Goal: Transaction & Acquisition: Purchase product/service

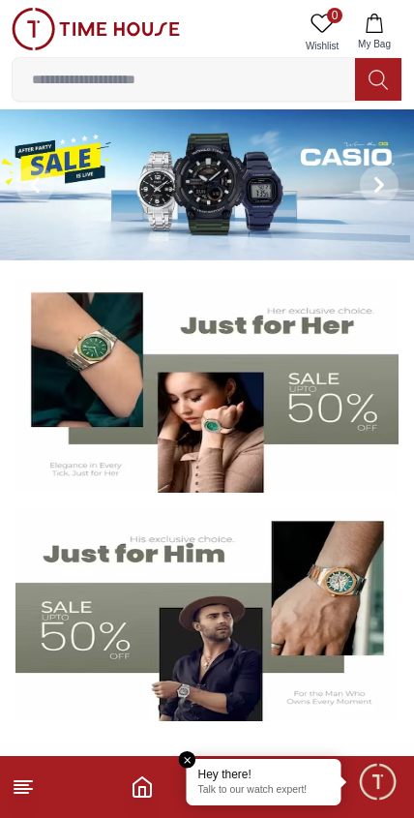
click at [349, 403] on img at bounding box center [206, 386] width 383 height 213
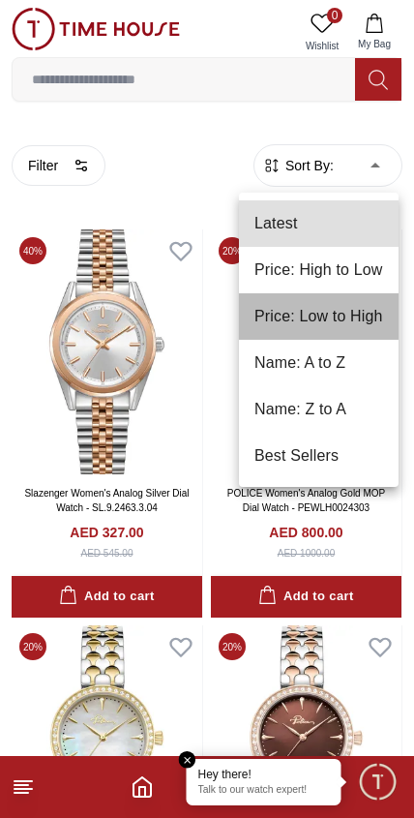
click at [358, 318] on li "Price: Low to High" at bounding box center [319, 316] width 160 height 46
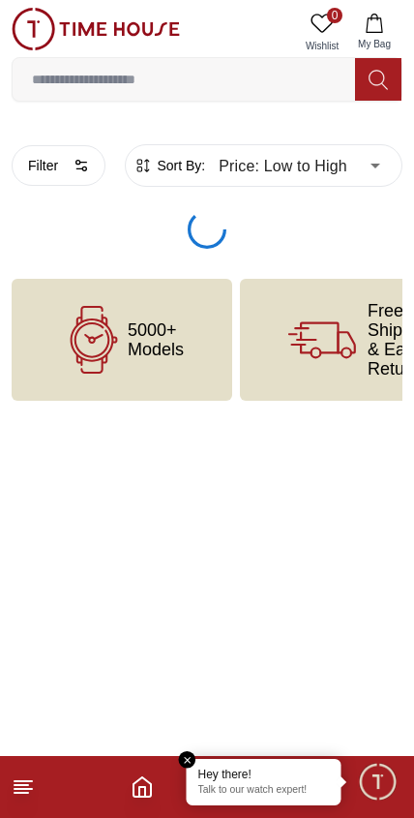
type input "*"
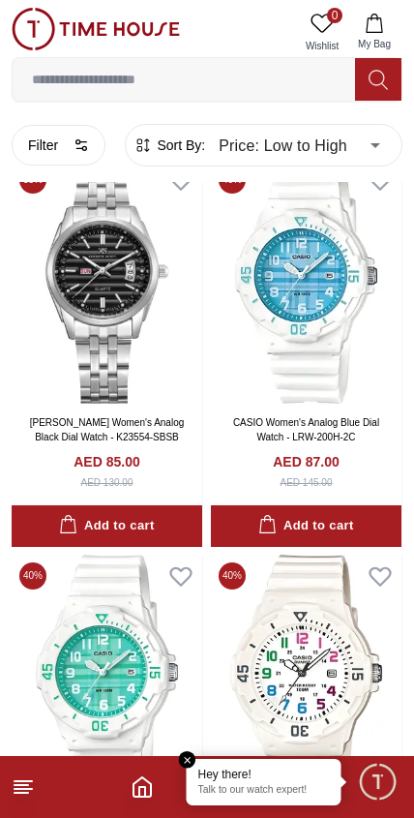
scroll to position [2845, 0]
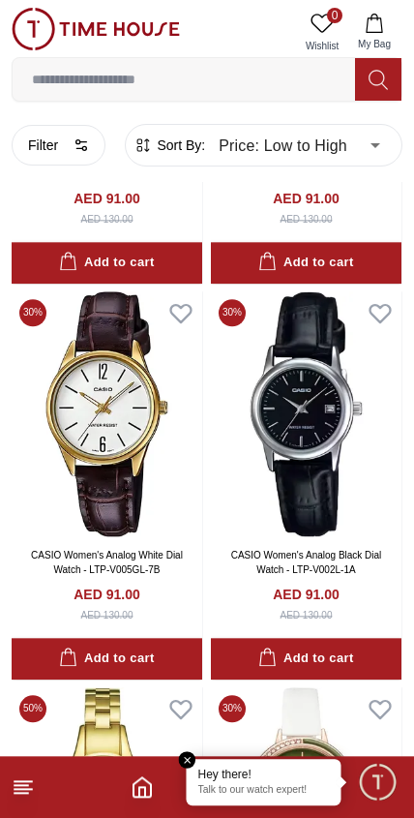
scroll to position [4691, 0]
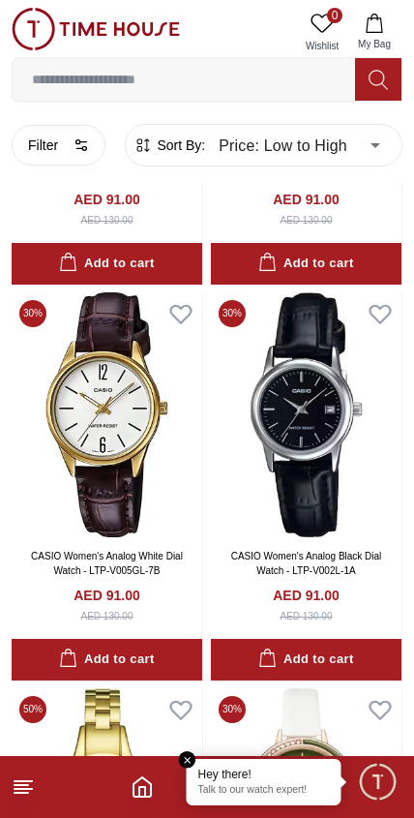
click at [21, 798] on icon at bounding box center [23, 786] width 23 height 23
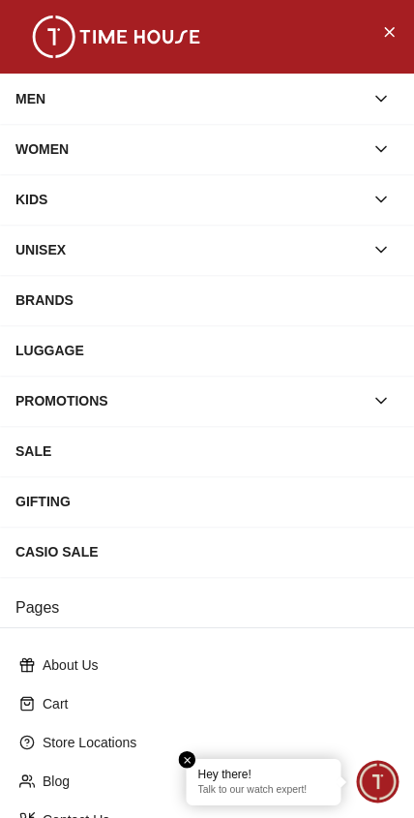
scroll to position [0, 0]
click at [195, 759] on em "Close tooltip" at bounding box center [187, 759] width 17 height 17
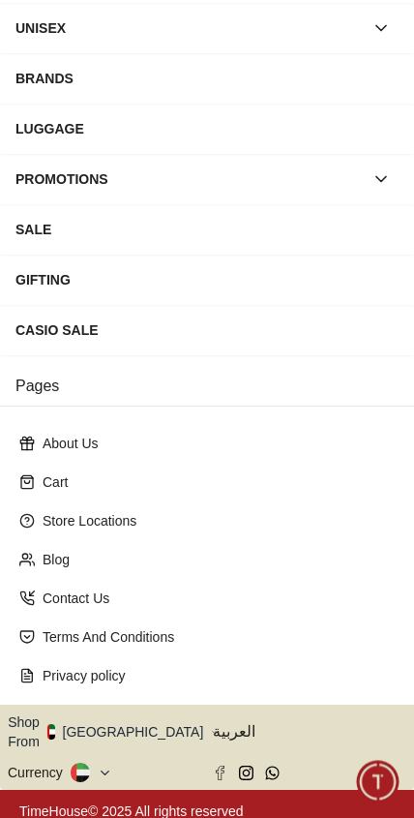
scroll to position [221, 0]
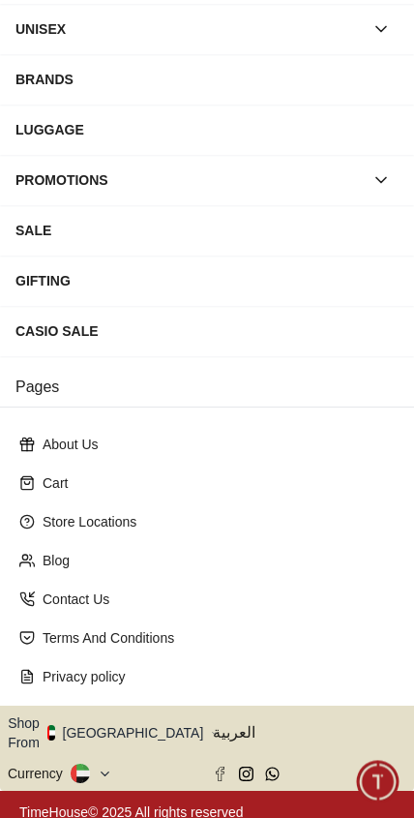
click at [211, 726] on icon "button" at bounding box center [214, 733] width 7 height 15
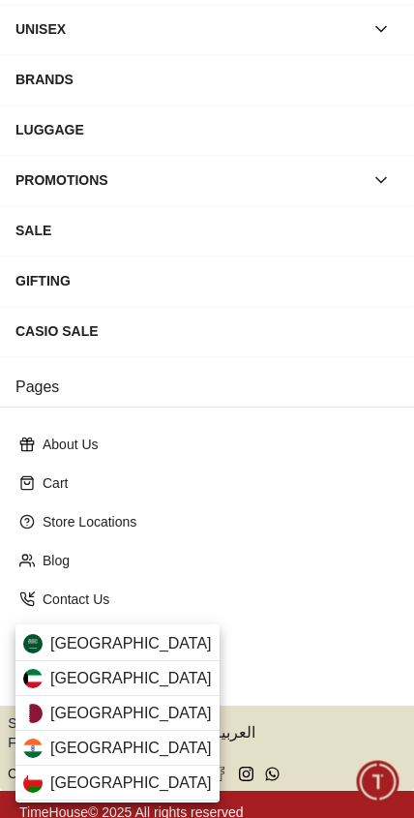
click at [169, 641] on div "[GEOGRAPHIC_DATA]" at bounding box center [117, 643] width 204 height 35
